Goal: Task Accomplishment & Management: Manage account settings

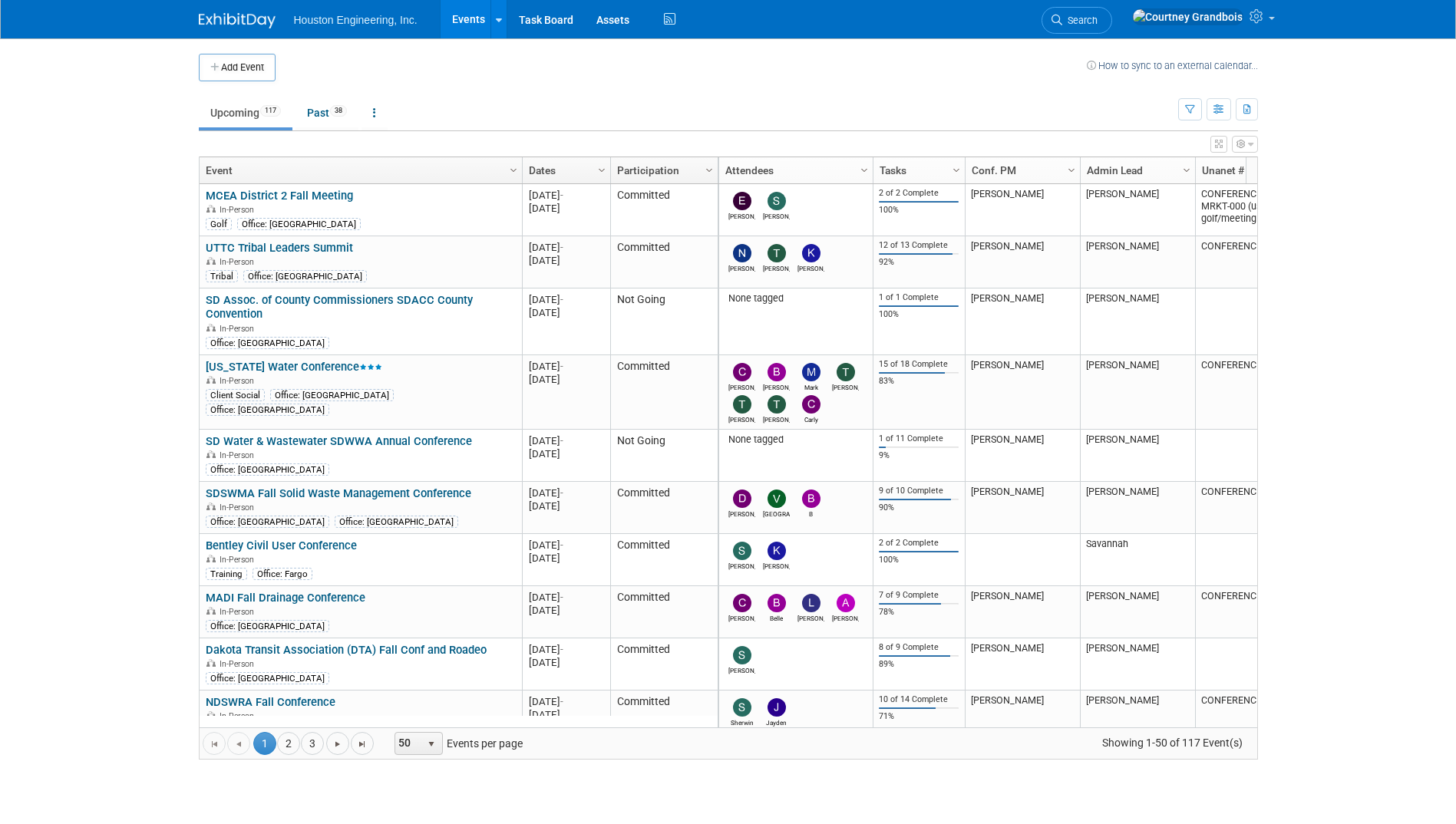
click at [297, 495] on link "SDSWMA Fall Solid Waste Management Conference" at bounding box center [338, 493] width 266 height 14
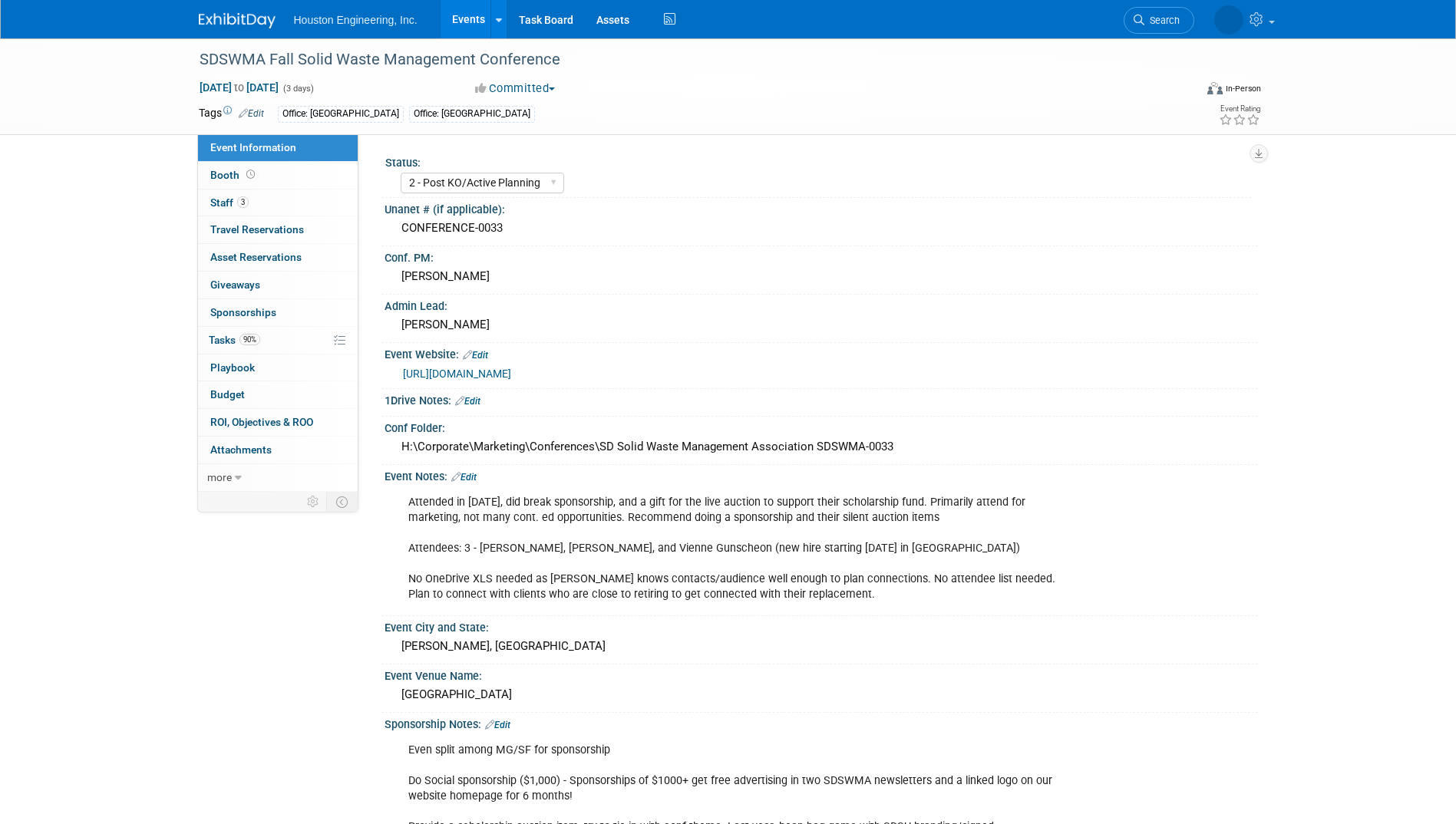
select select "2 - Post KO/Active Planning"
select select "No"
select select "Multi-sector/Any/All"
click at [239, 339] on span "Tasks 90%" at bounding box center [234, 339] width 52 height 12
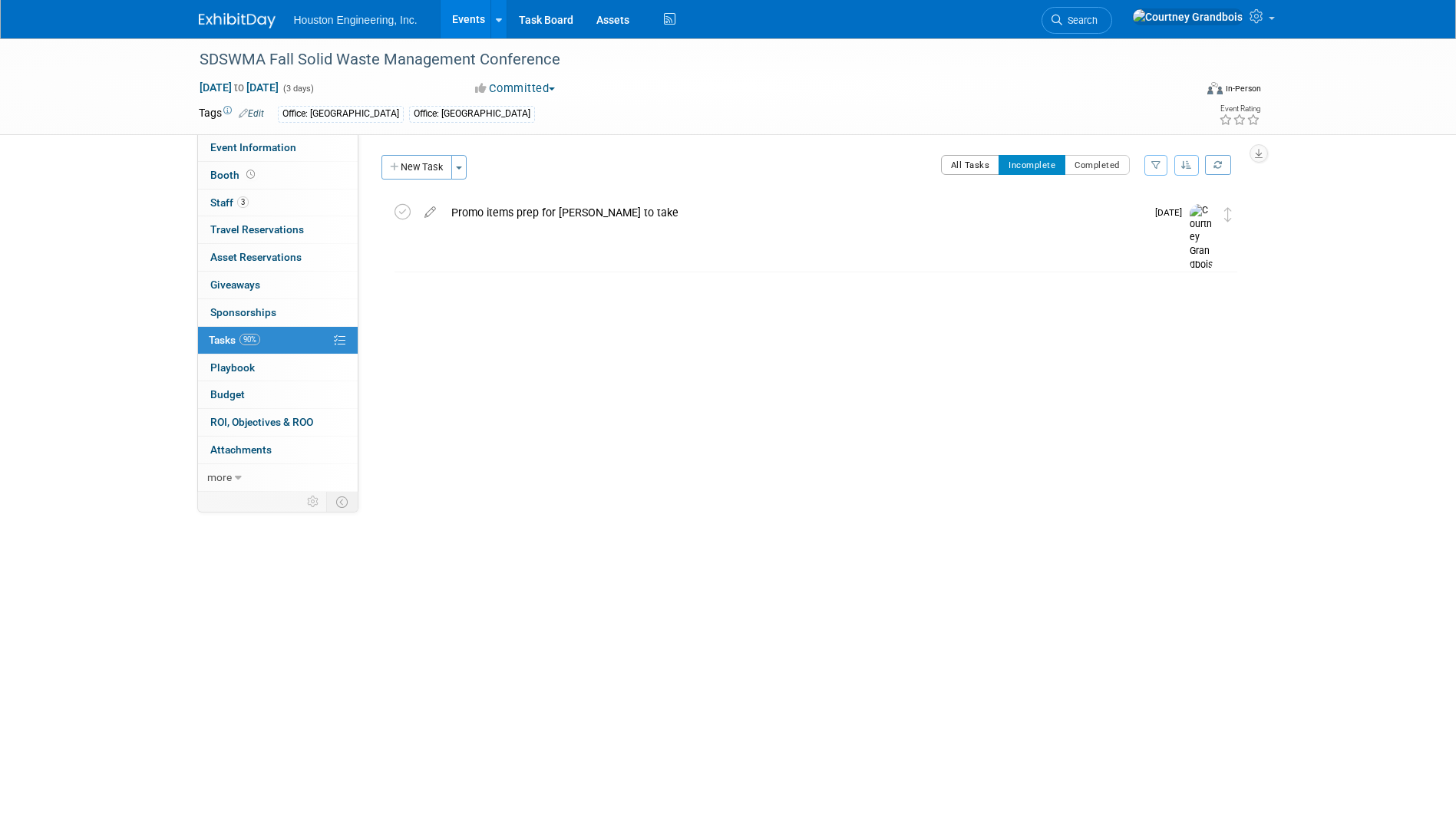
click at [945, 168] on button "All Tasks" at bounding box center [971, 165] width 59 height 20
